Goal: Information Seeking & Learning: Learn about a topic

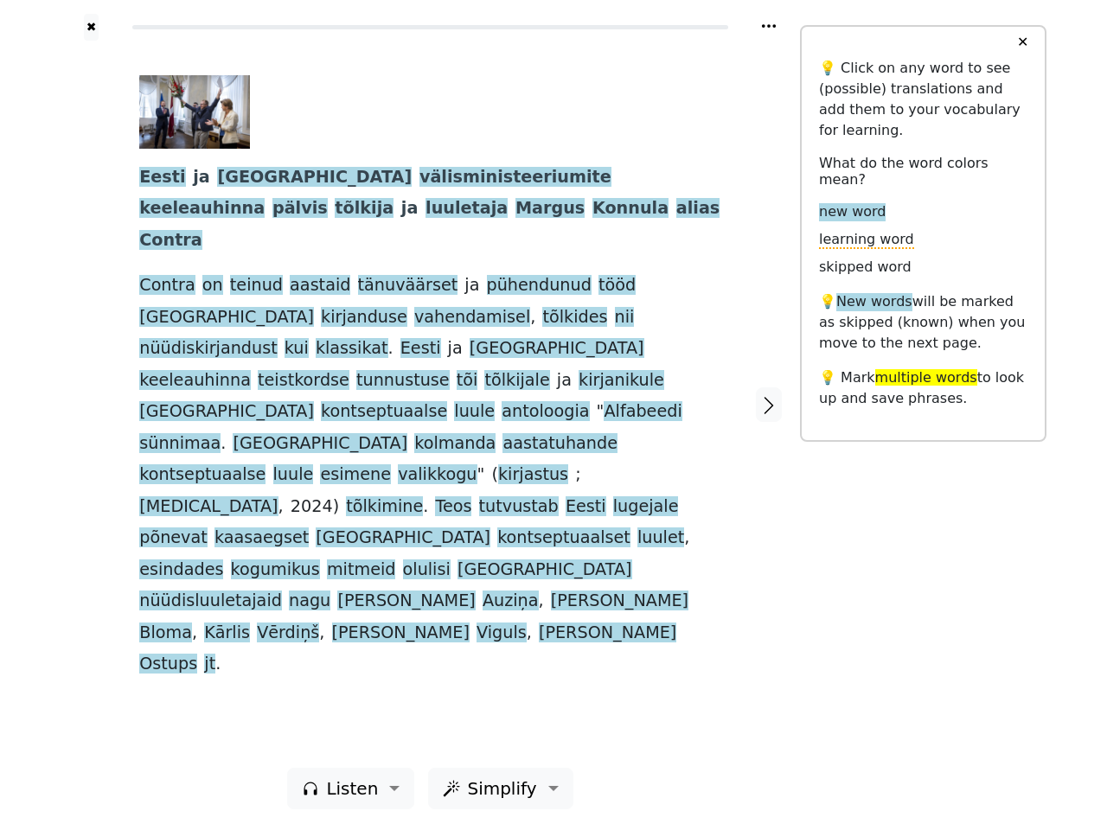
click at [309, 528] on span "kaasaegset" at bounding box center [262, 539] width 94 height 22
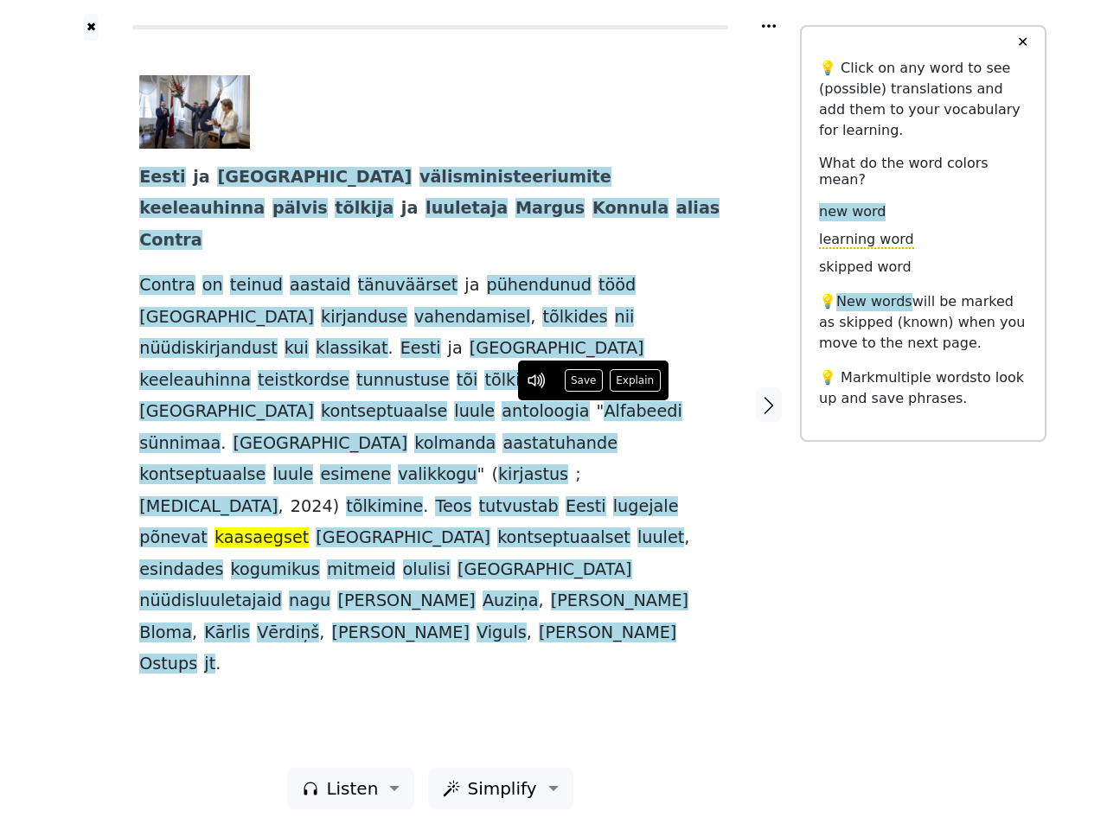
click at [769, 26] on icon at bounding box center [769, 25] width 14 height 3
click at [91, 404] on div at bounding box center [91, 404] width 61 height 727
click at [613, 496] on span "lugejale" at bounding box center [646, 507] width 66 height 22
click at [157, 178] on span "Eesti" at bounding box center [162, 178] width 46 height 22
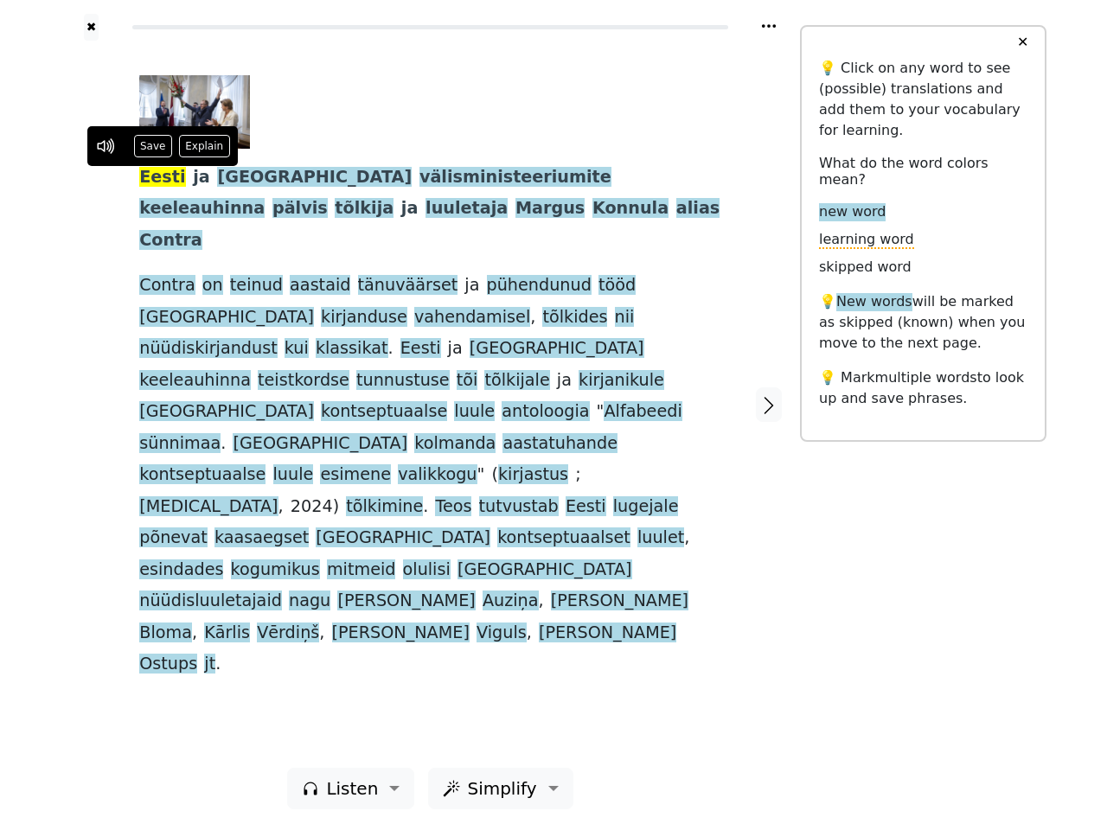
click at [193, 178] on span "ja" at bounding box center [201, 178] width 17 height 22
click at [217, 178] on span "[GEOGRAPHIC_DATA]" at bounding box center [314, 178] width 195 height 22
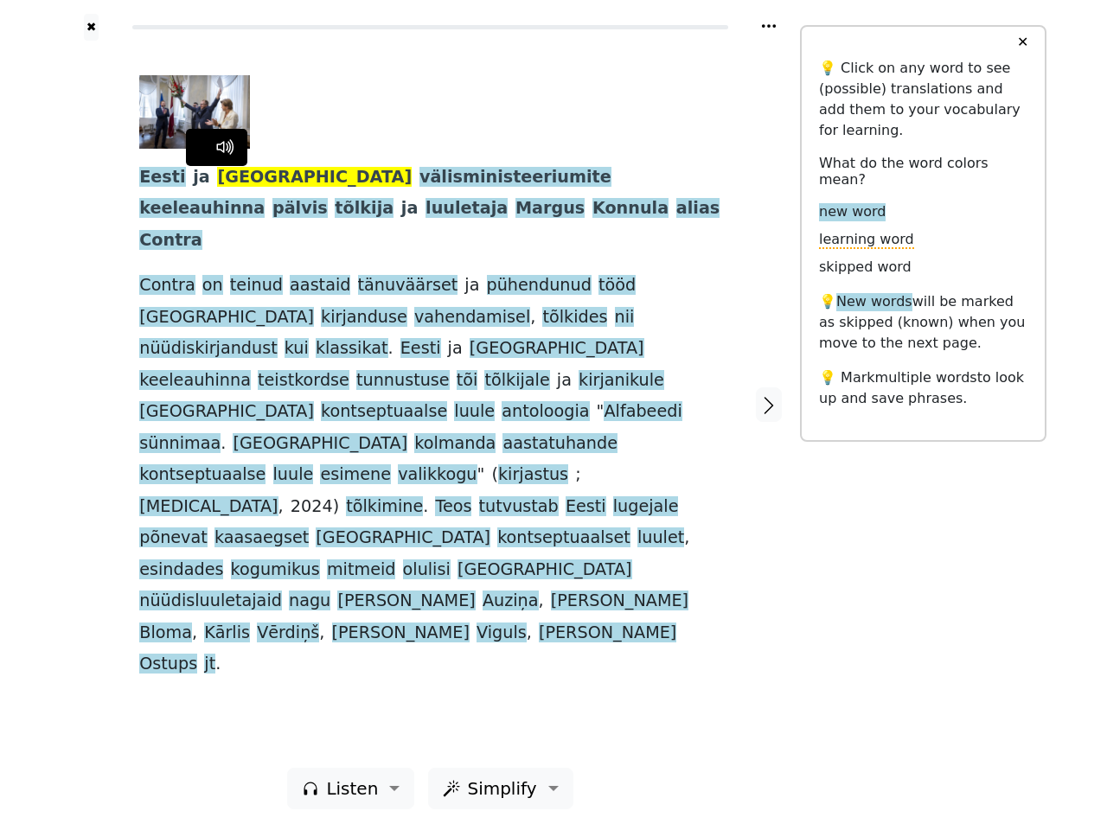
click at [420, 178] on span "välisministeeriumite" at bounding box center [516, 178] width 192 height 22
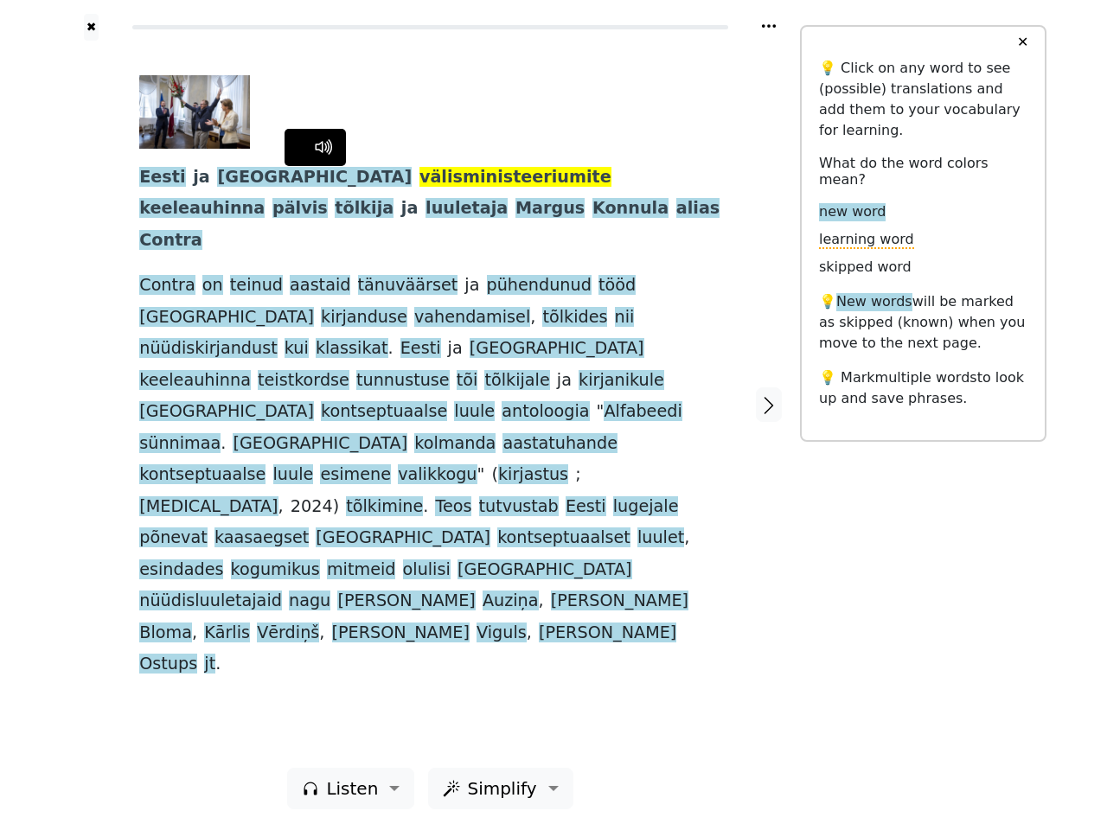
click at [265, 198] on span "keeleauhinna" at bounding box center [201, 209] width 125 height 22
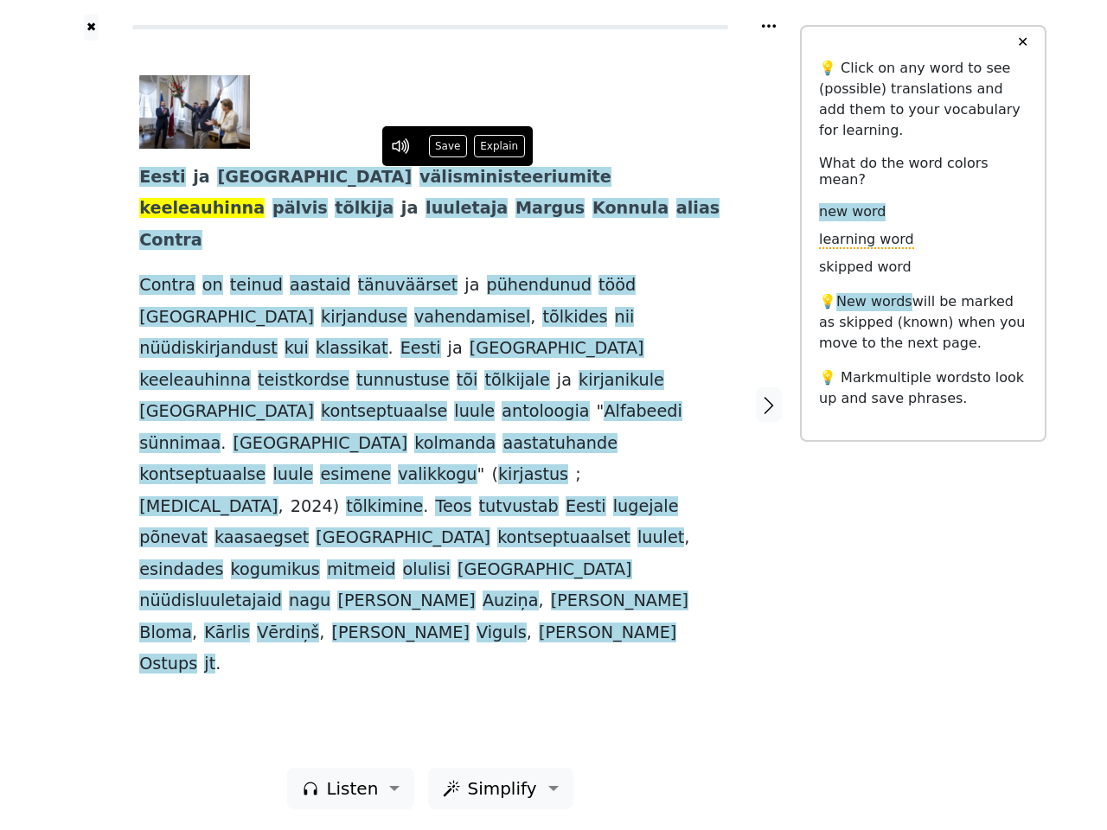
click at [328, 198] on span "pälvis" at bounding box center [299, 209] width 55 height 22
